Goal: Use online tool/utility: Utilize a website feature to perform a specific function

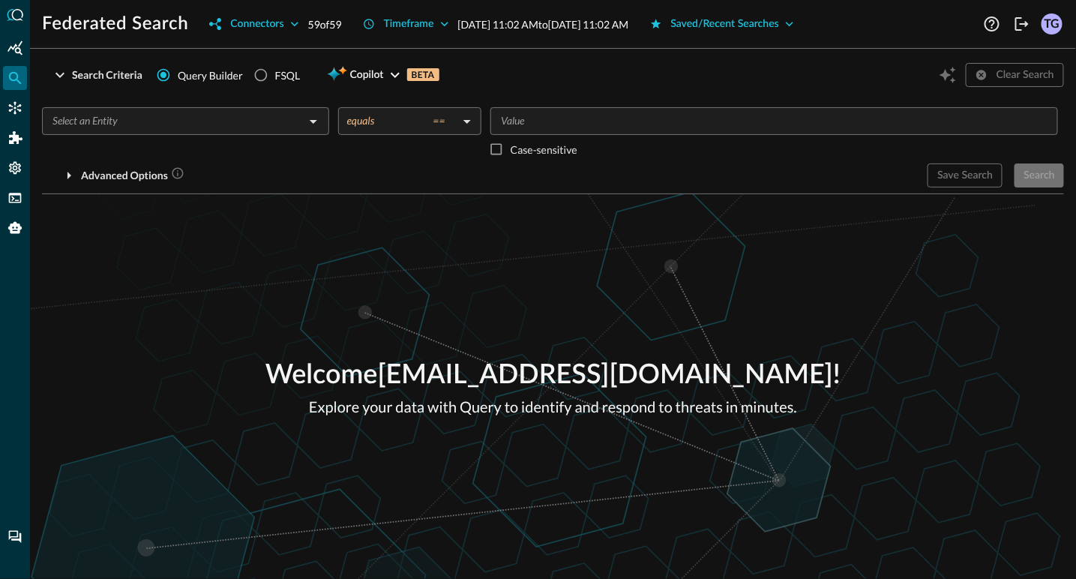
click at [286, 72] on div "FSQL" at bounding box center [287, 75] width 25 height 16
click at [275, 72] on input "FSQL" at bounding box center [261, 75] width 28 height 28
radio input "true"
radio input "false"
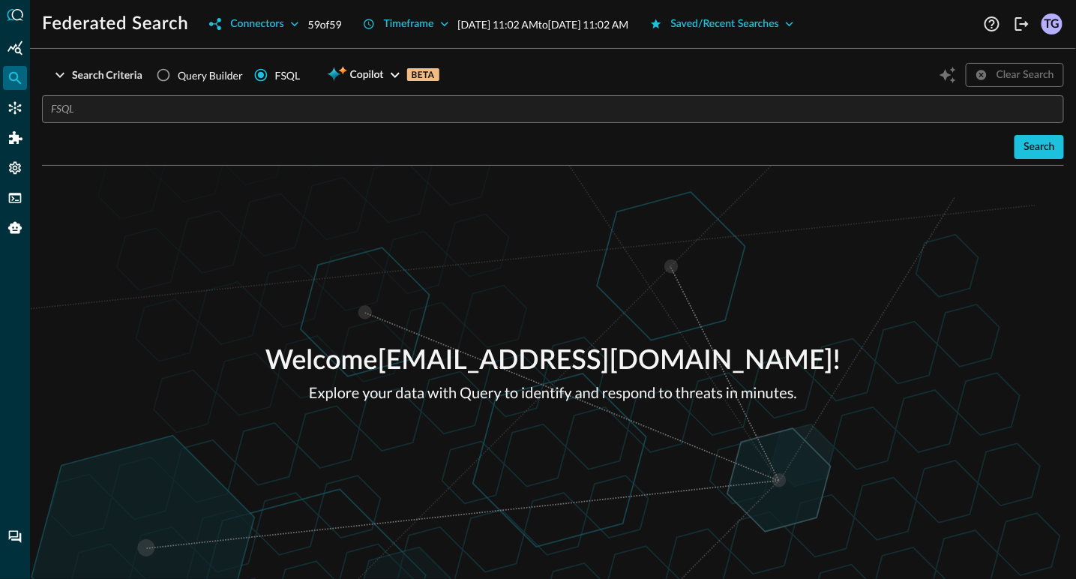
click at [272, 102] on input "text" at bounding box center [557, 109] width 1013 height 28
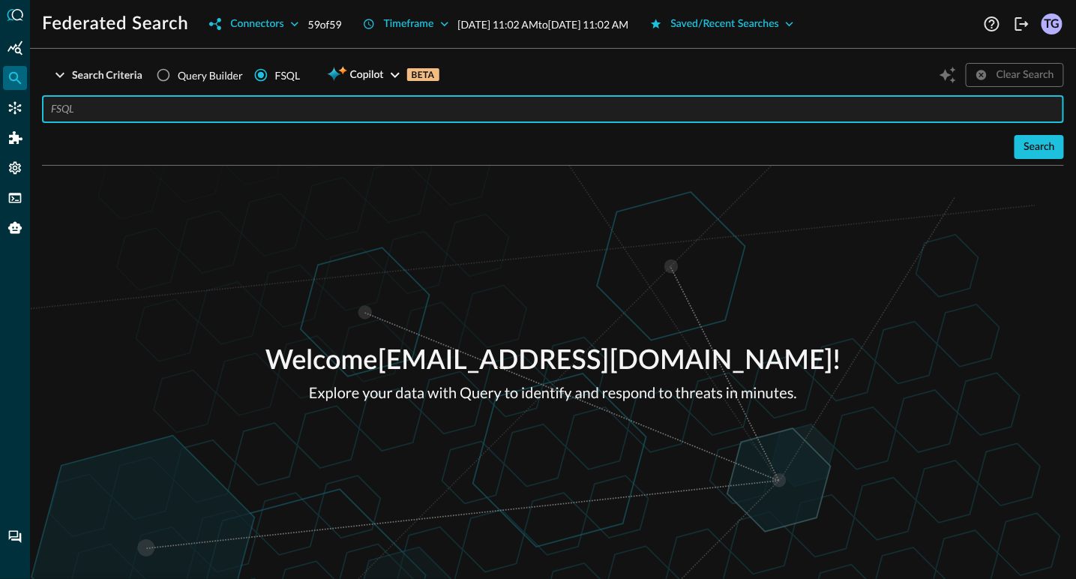
paste input "QUERY detection_finding.**, email_activity.** WITH detection_finding.severity_i…"
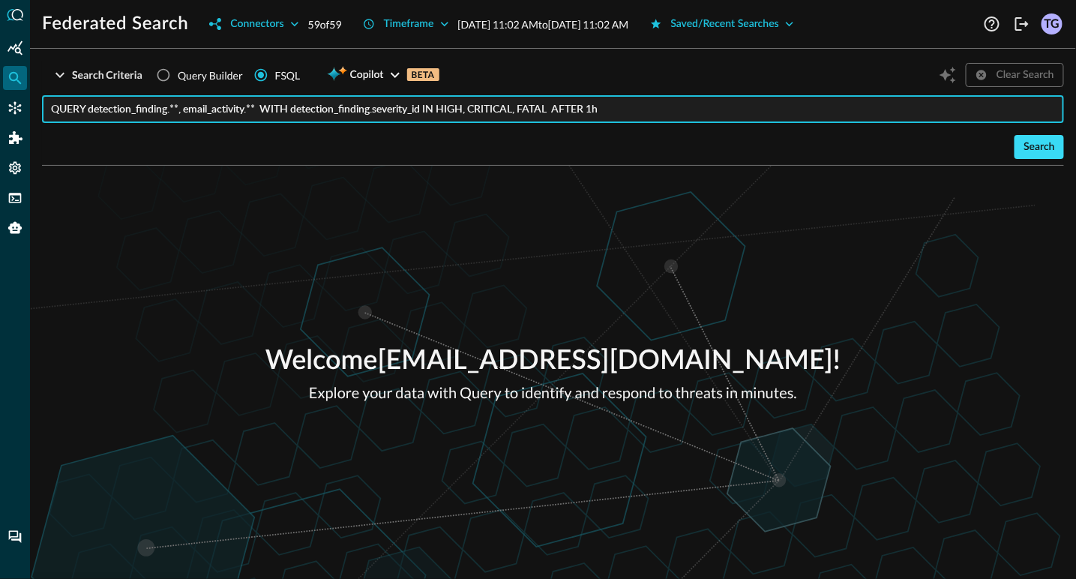
type input "QUERY detection_finding.**, email_activity.** WITH detection_finding.severity_i…"
click at [1036, 149] on div "Search" at bounding box center [1039, 147] width 31 height 19
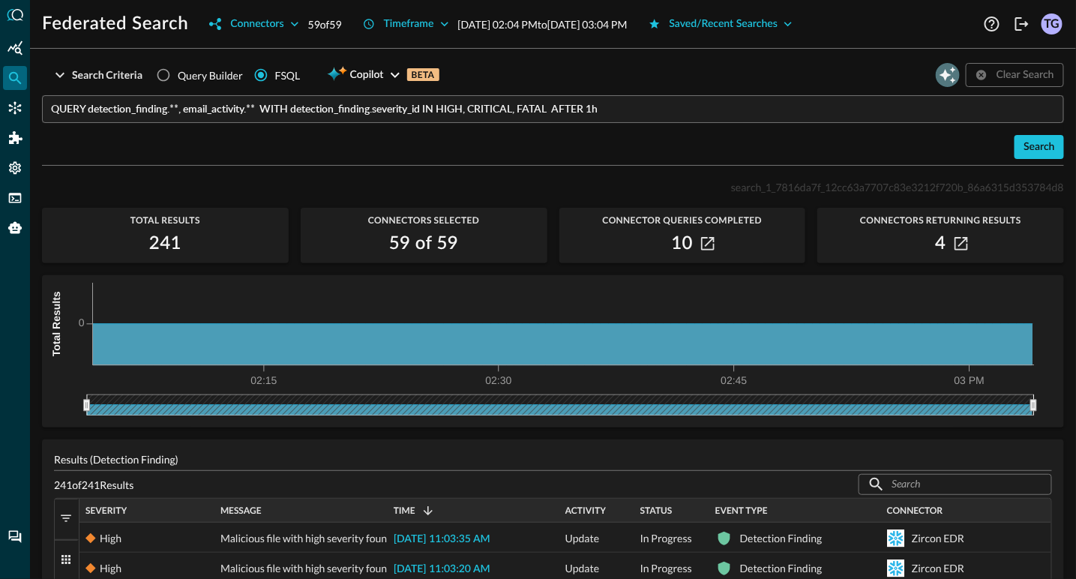
click at [946, 77] on icon "Open Query Copilot" at bounding box center [948, 75] width 16 height 16
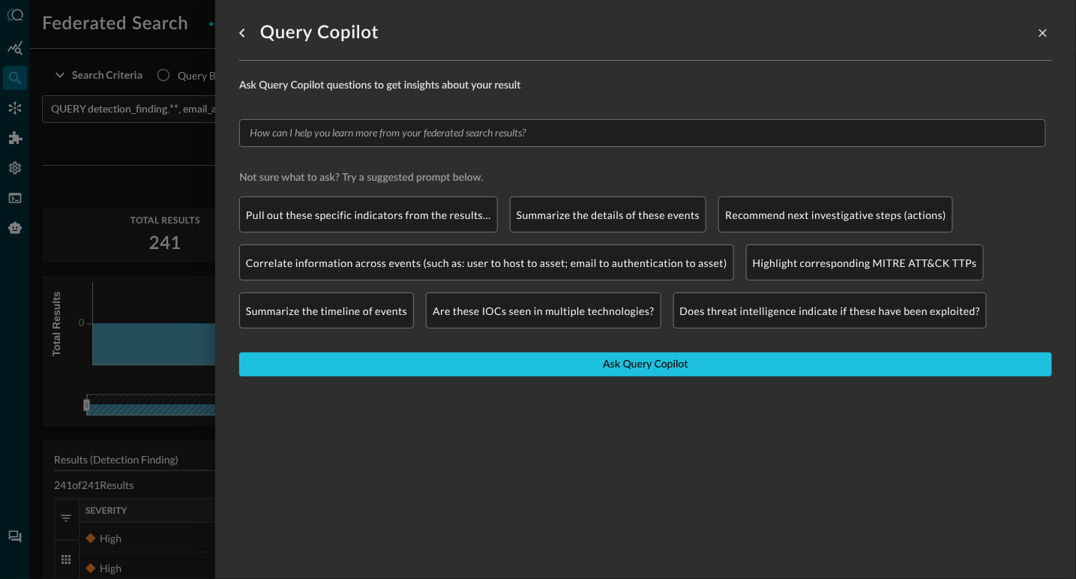
click at [184, 166] on div at bounding box center [538, 289] width 1076 height 579
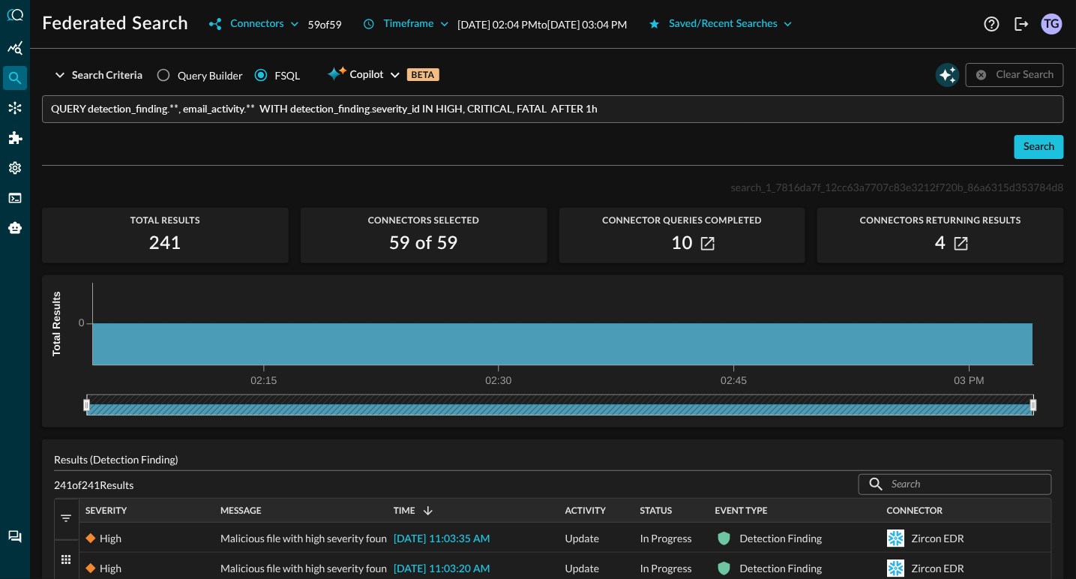
click at [952, 66] on icon "Open Query Copilot" at bounding box center [948, 75] width 18 height 18
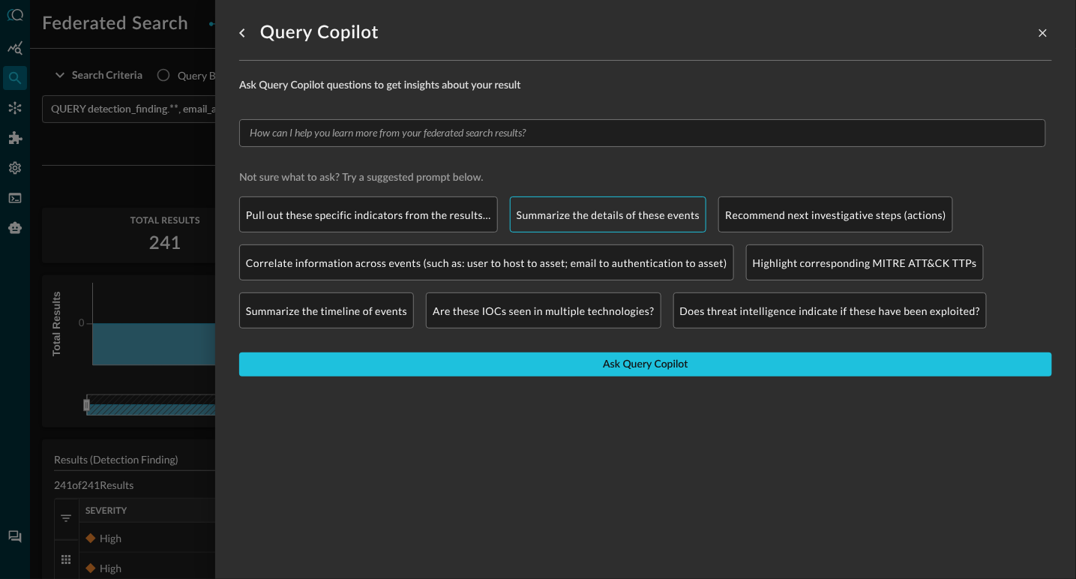
click at [592, 216] on p "Summarize the details of these events" at bounding box center [609, 215] width 184 height 16
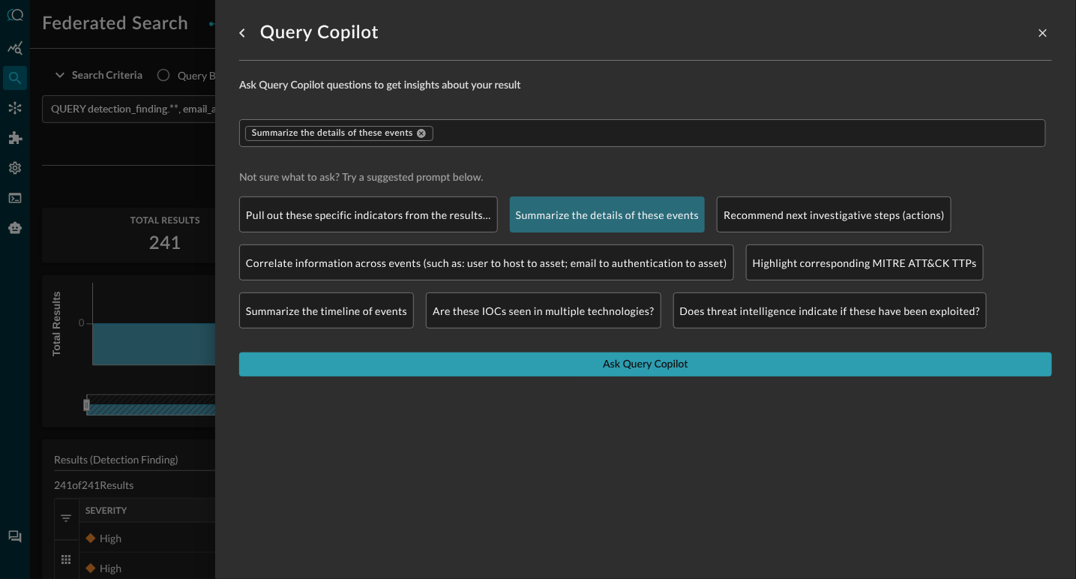
click at [573, 365] on button "Ask Query Copilot" at bounding box center [645, 364] width 813 height 24
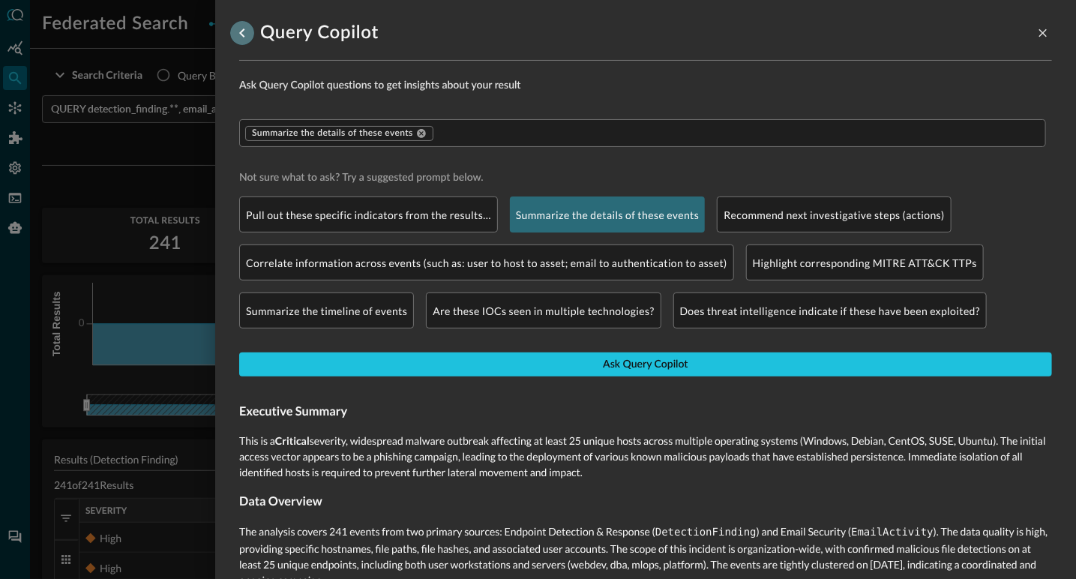
click at [244, 29] on icon "go back" at bounding box center [241, 32] width 5 height 9
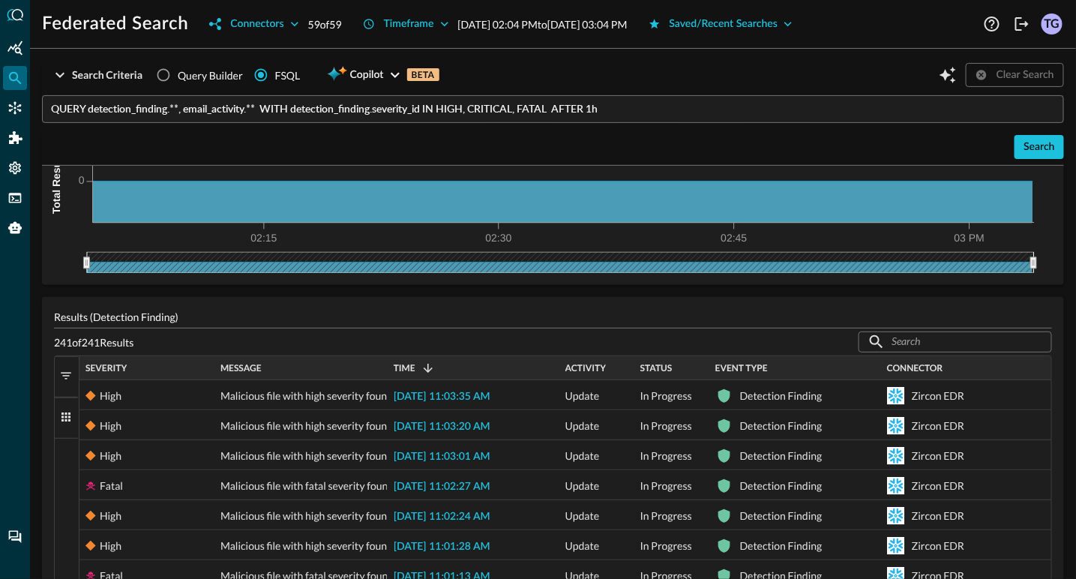
scroll to position [148, 0]
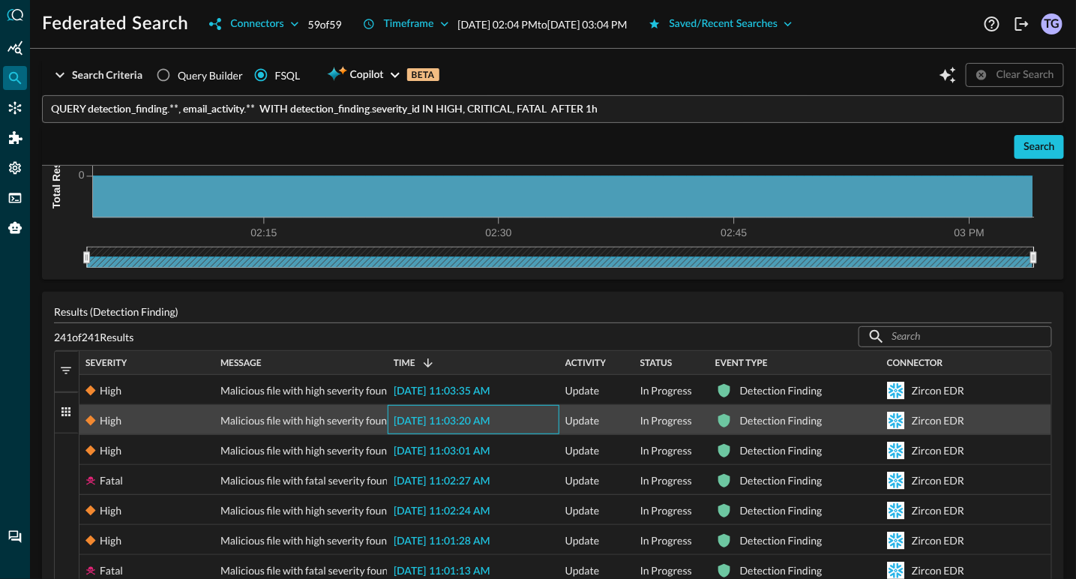
click at [482, 416] on span "[DATE] 11:03:20 AM" at bounding box center [442, 421] width 97 height 10
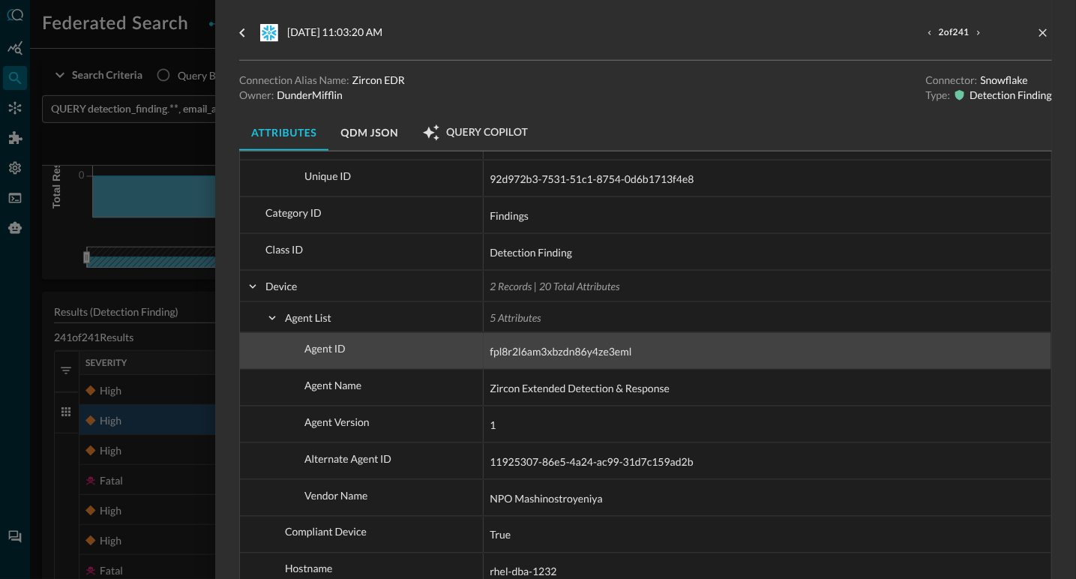
scroll to position [451, 0]
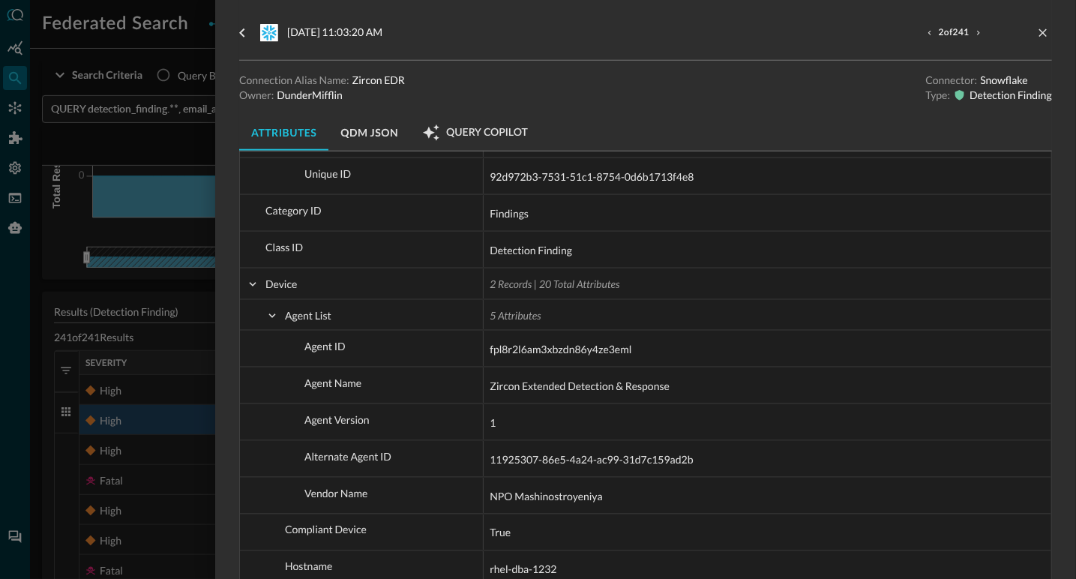
click at [136, 271] on div at bounding box center [538, 289] width 1076 height 579
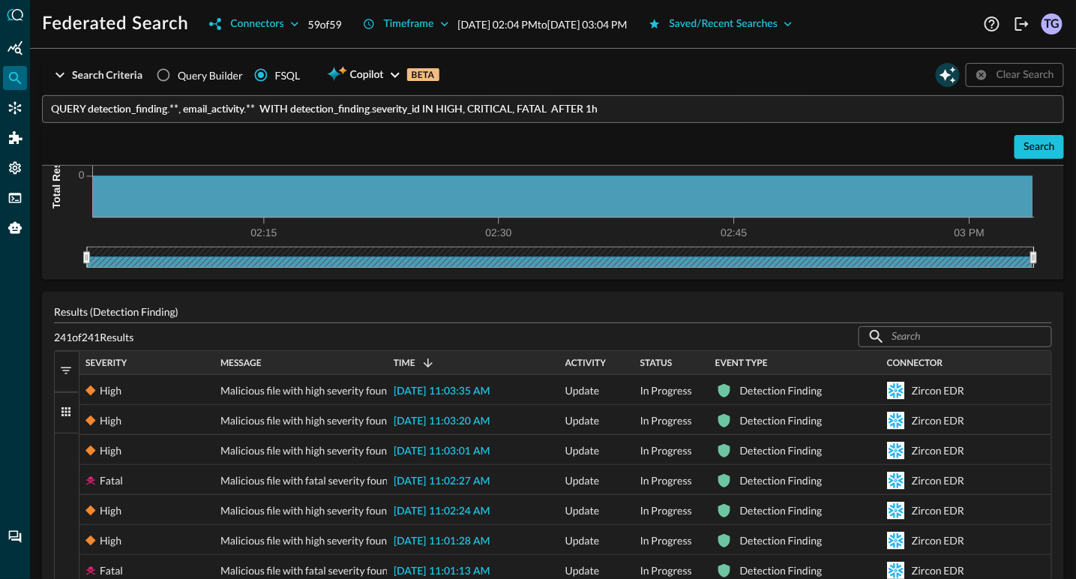
click at [952, 70] on icon "Open Query Copilot" at bounding box center [948, 75] width 18 height 18
